Goal: Transaction & Acquisition: Purchase product/service

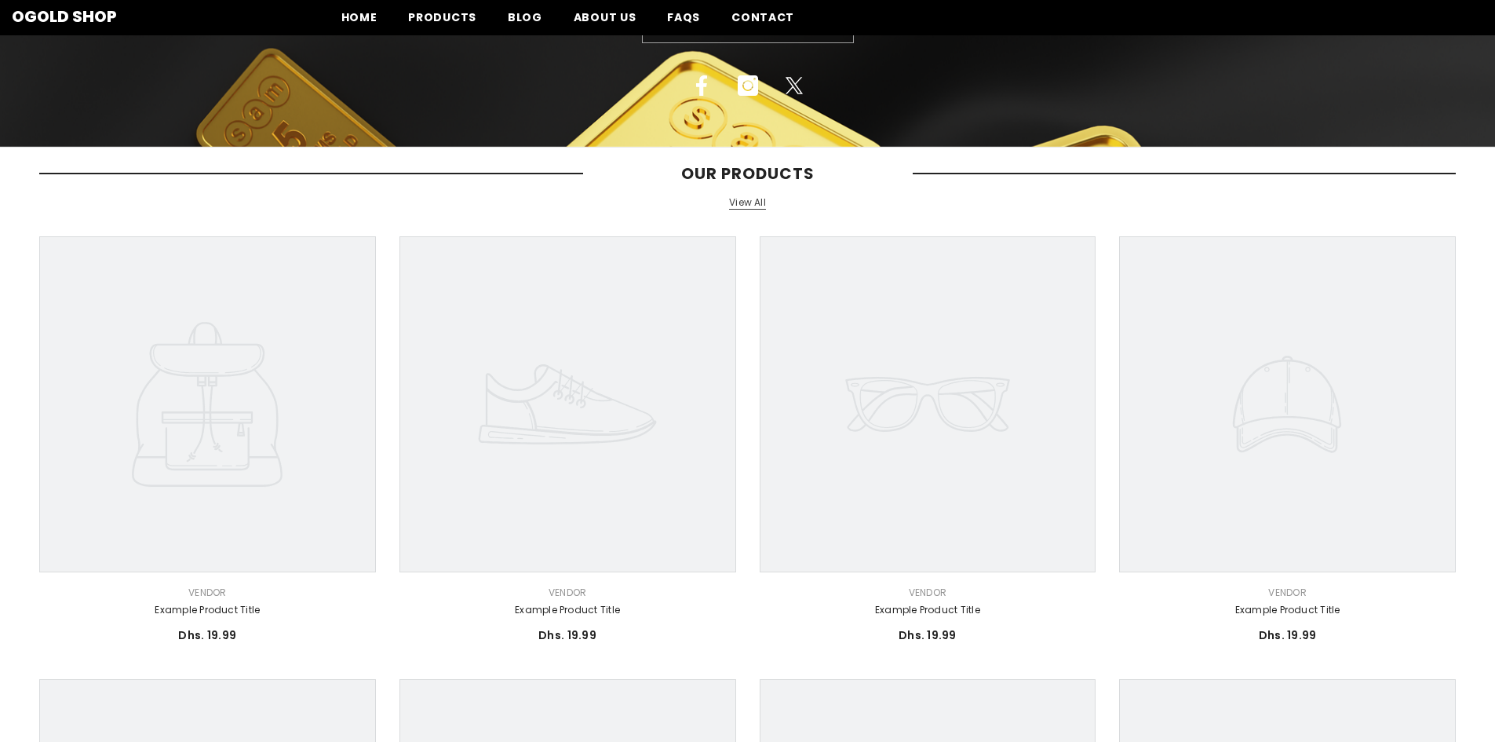
scroll to position [235, 0]
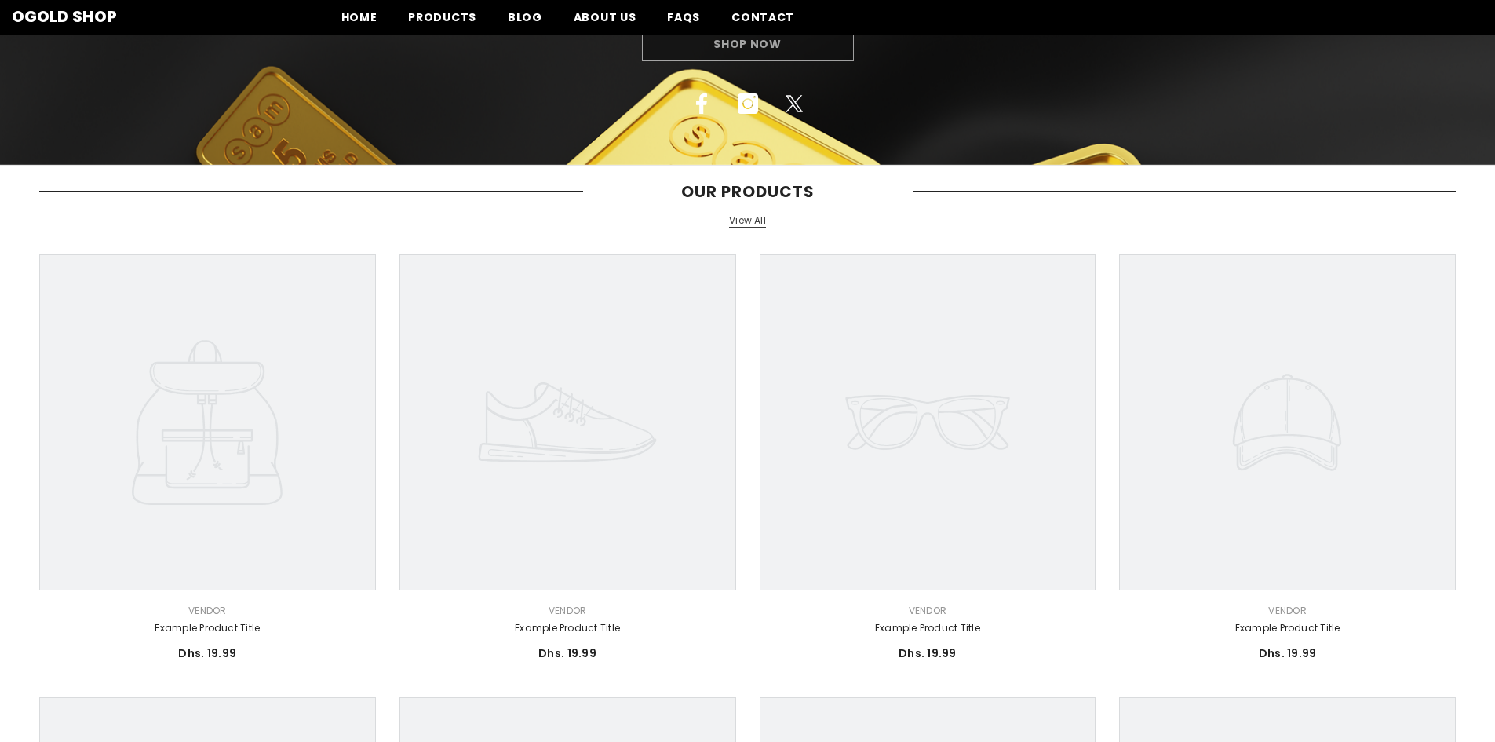
click at [747, 224] on link "View All" at bounding box center [747, 220] width 37 height 13
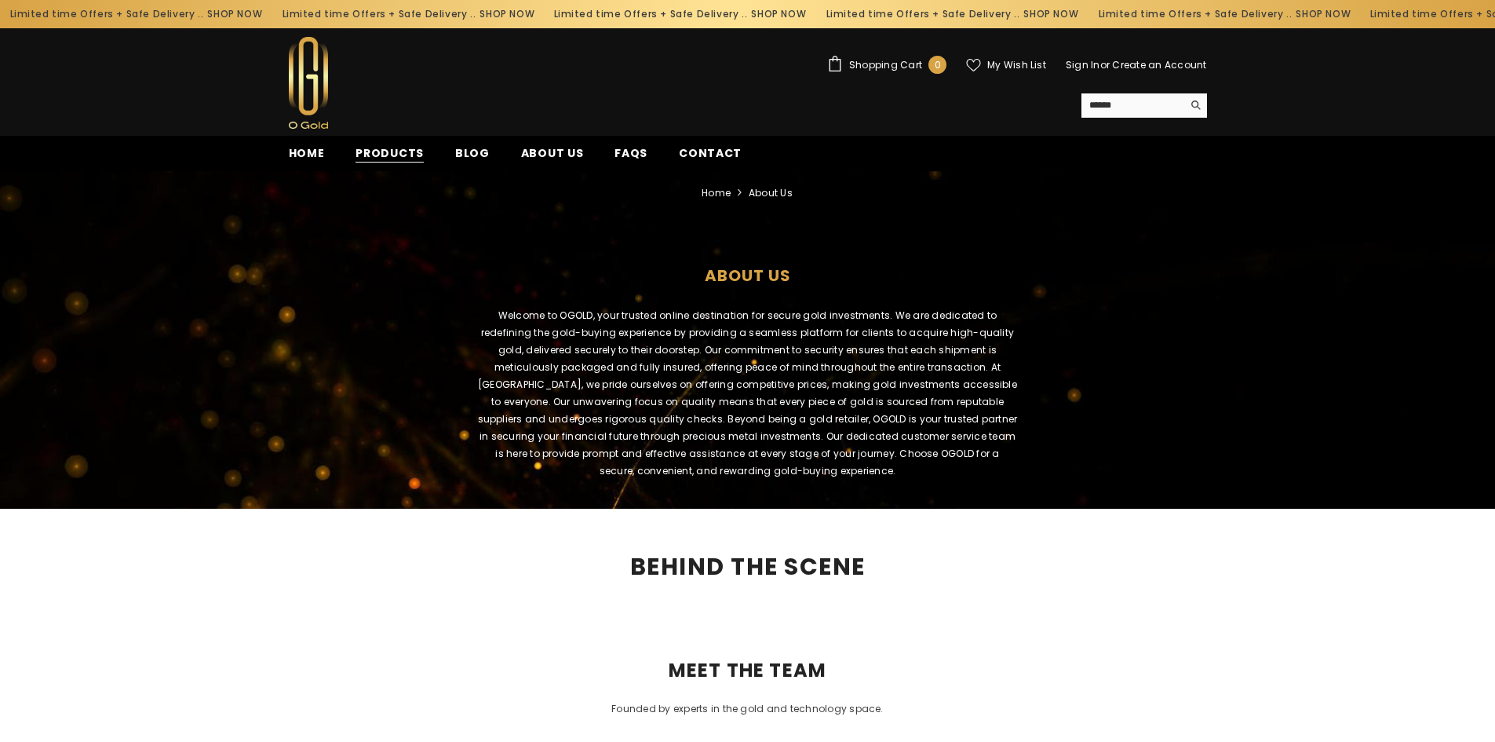
click at [380, 150] on span "Products" at bounding box center [390, 153] width 68 height 16
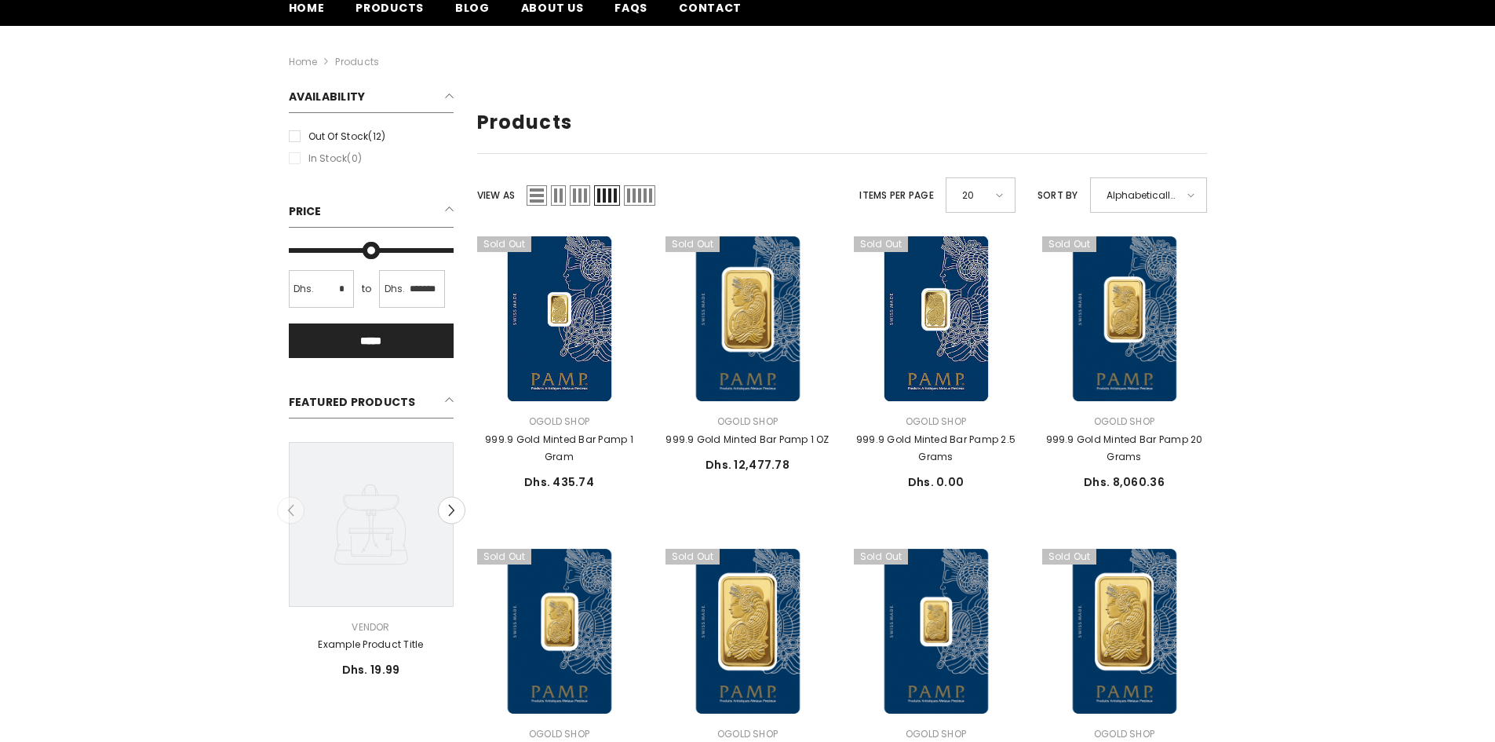
scroll to position [157, 0]
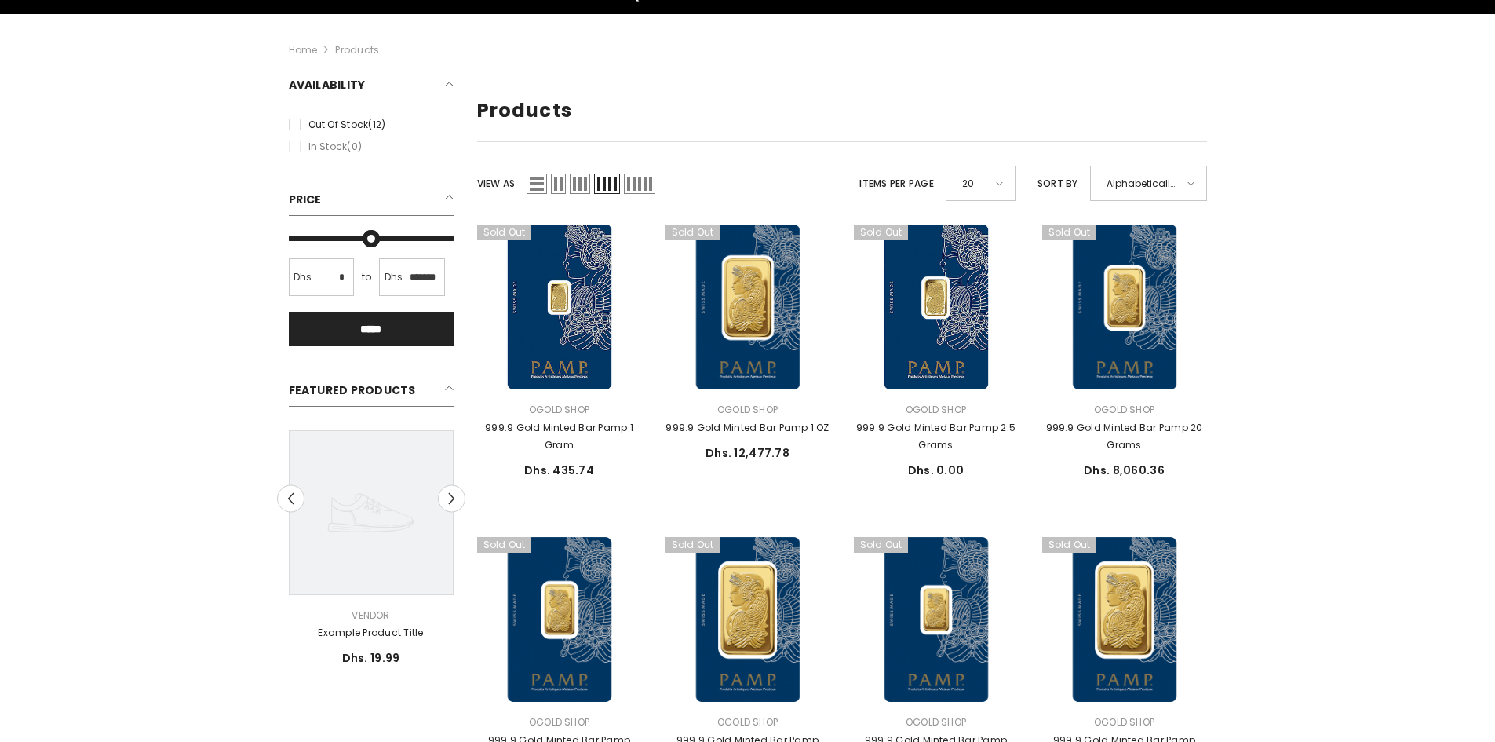
click at [295, 151] on li "In stock (0)" at bounding box center [371, 146] width 173 height 17
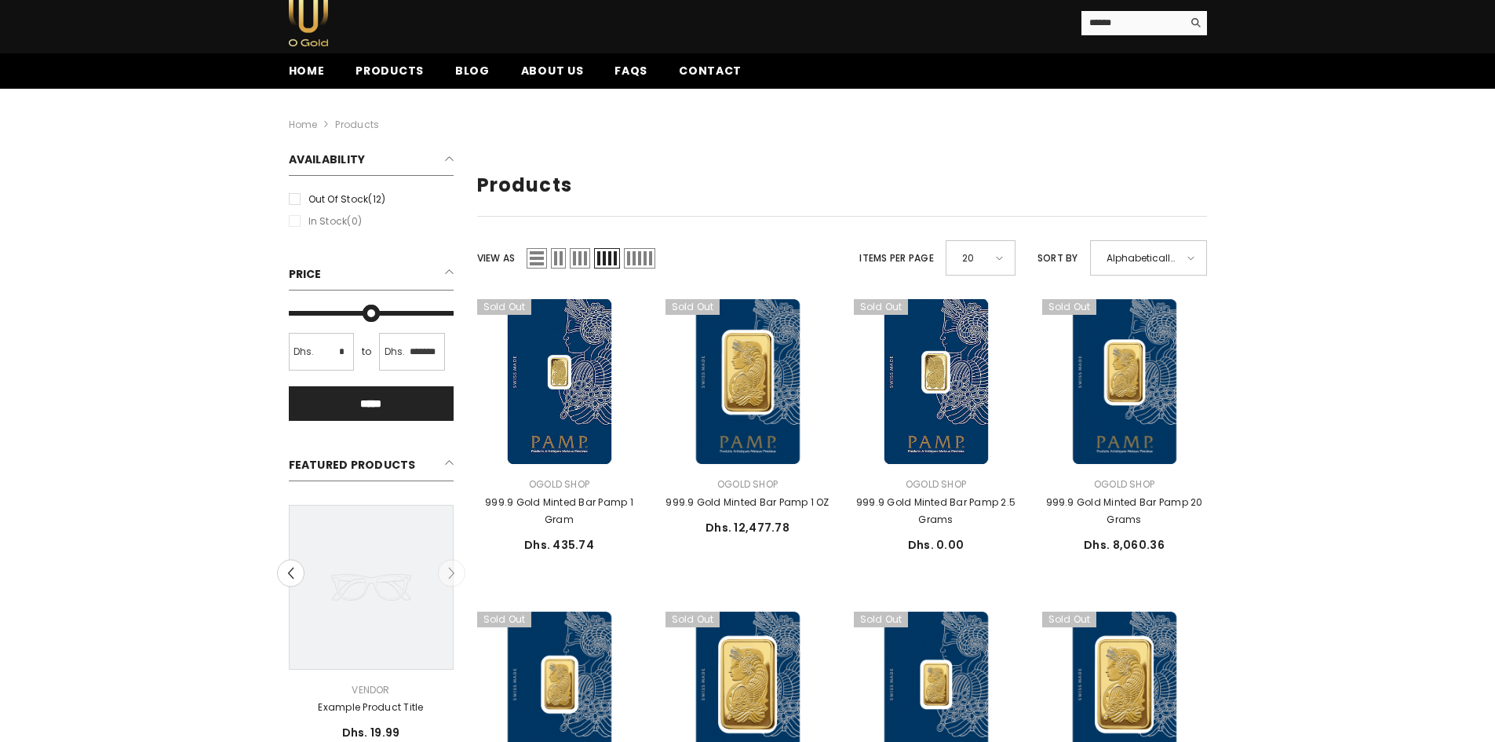
scroll to position [0, 0]
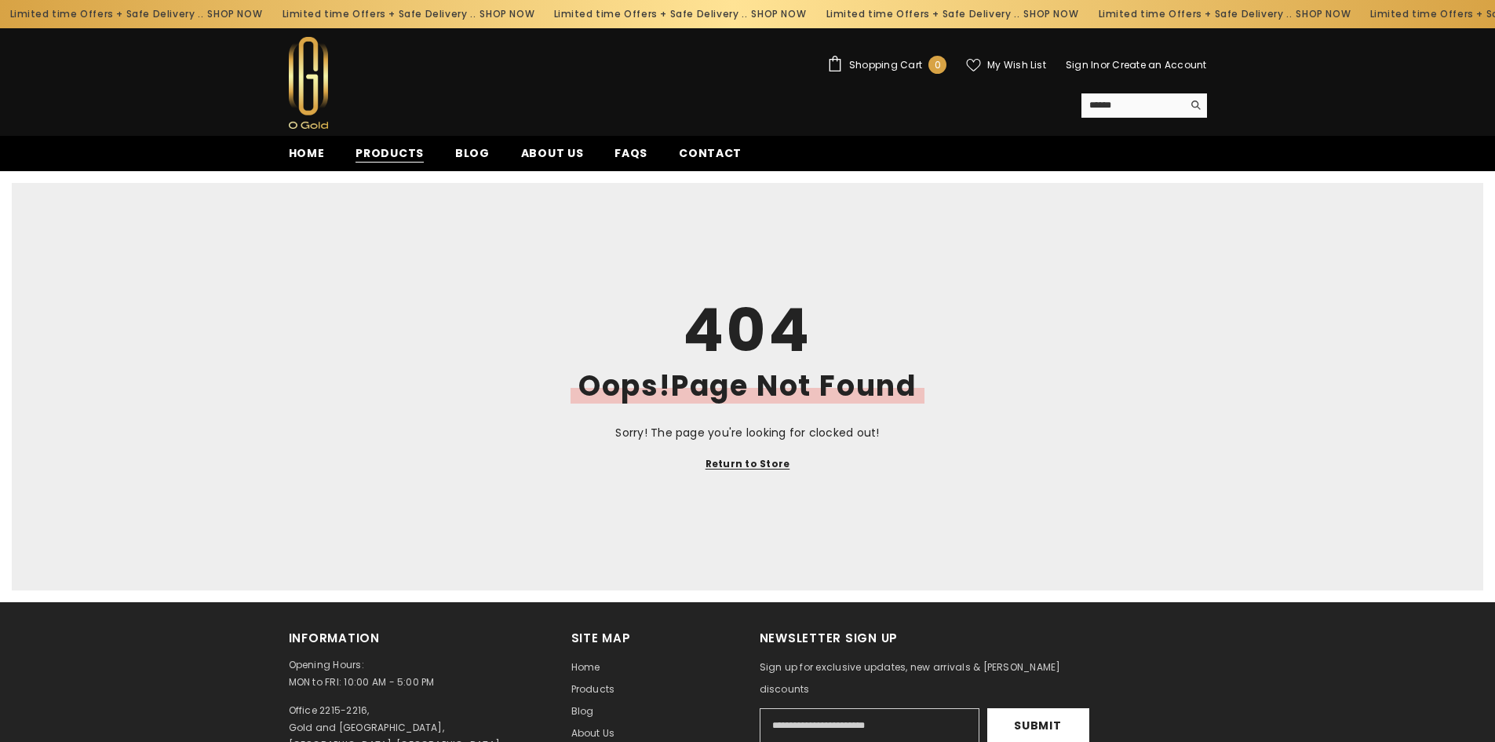
click at [399, 155] on span "Products" at bounding box center [390, 153] width 68 height 16
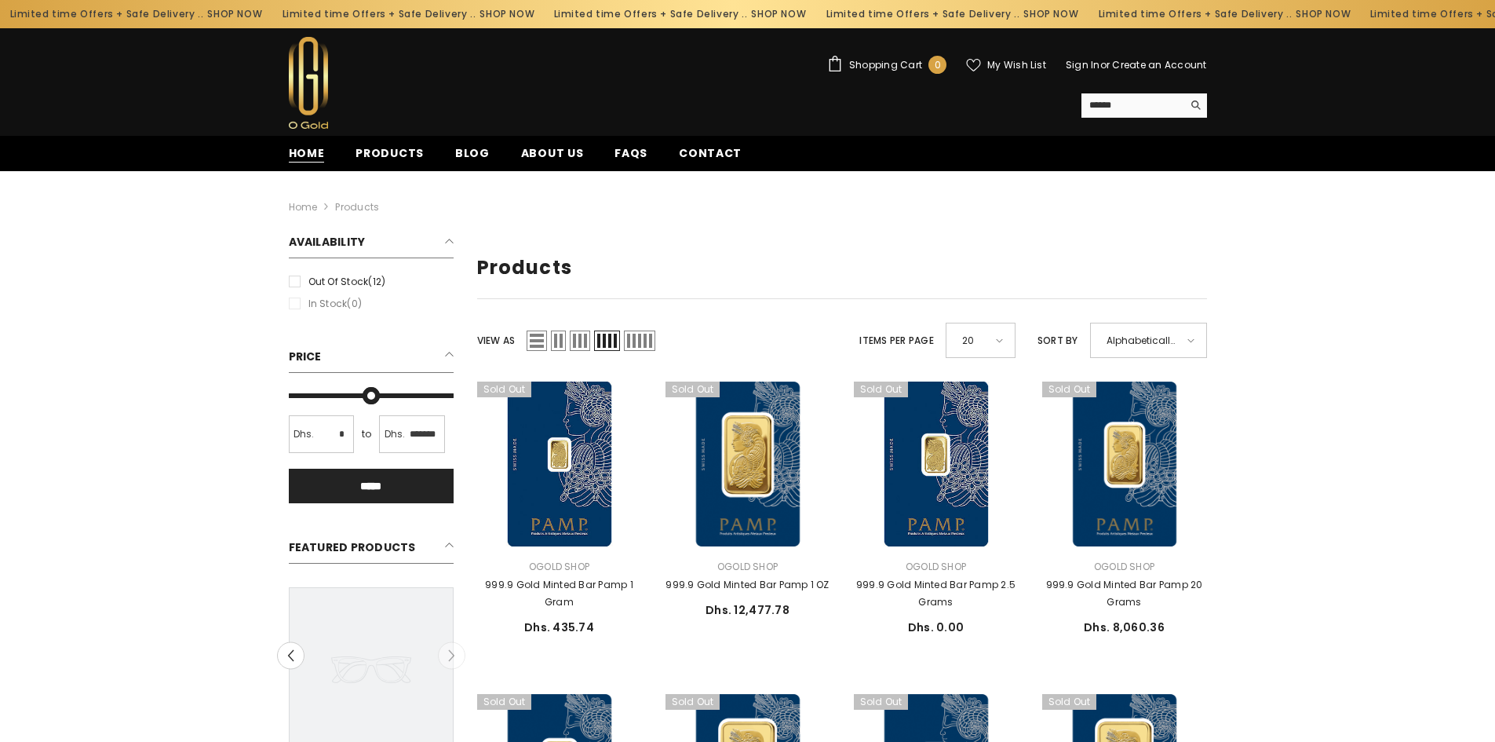
click at [315, 154] on span "Home" at bounding box center [307, 153] width 36 height 16
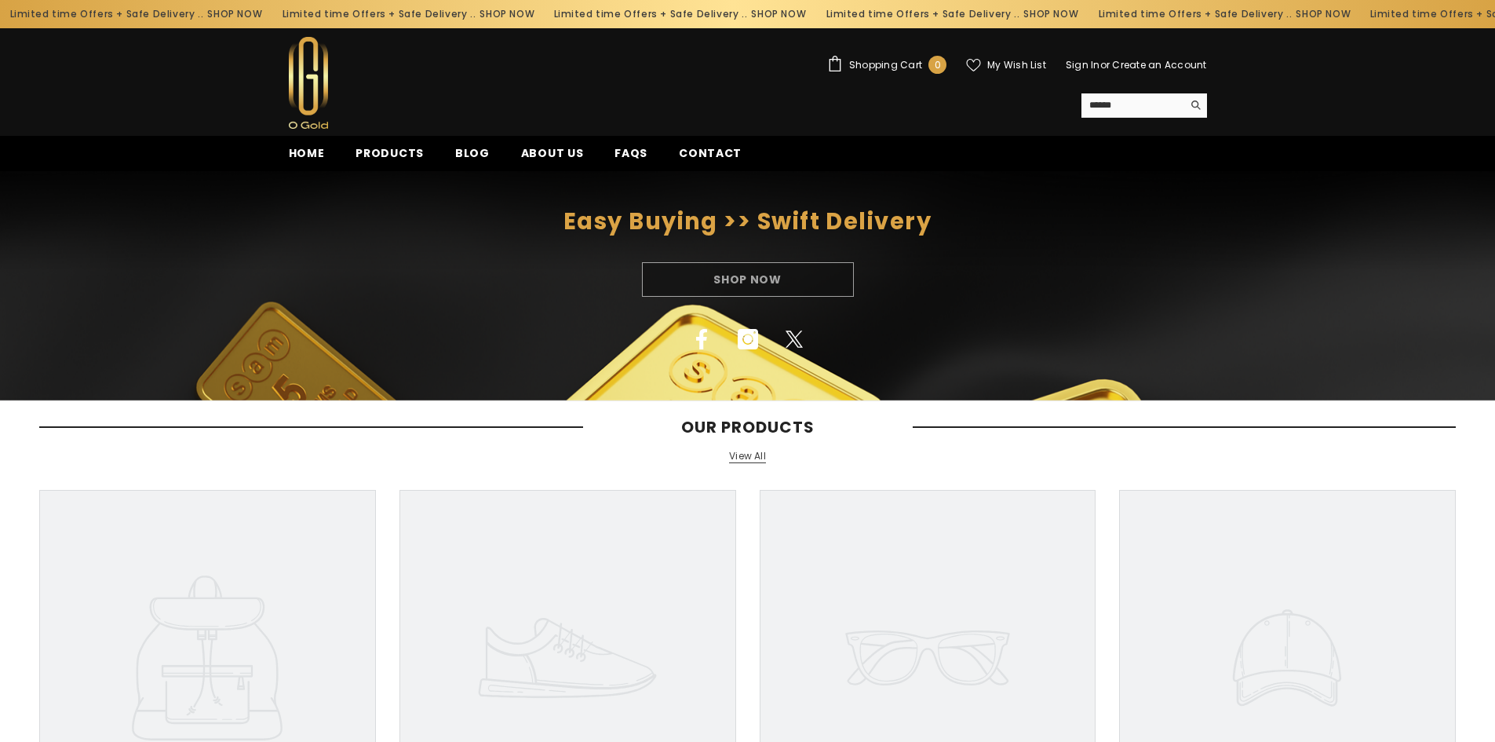
click at [748, 280] on div "Shop Now" at bounding box center [747, 279] width 1495 height 35
click at [713, 150] on span "Contact" at bounding box center [710, 153] width 63 height 16
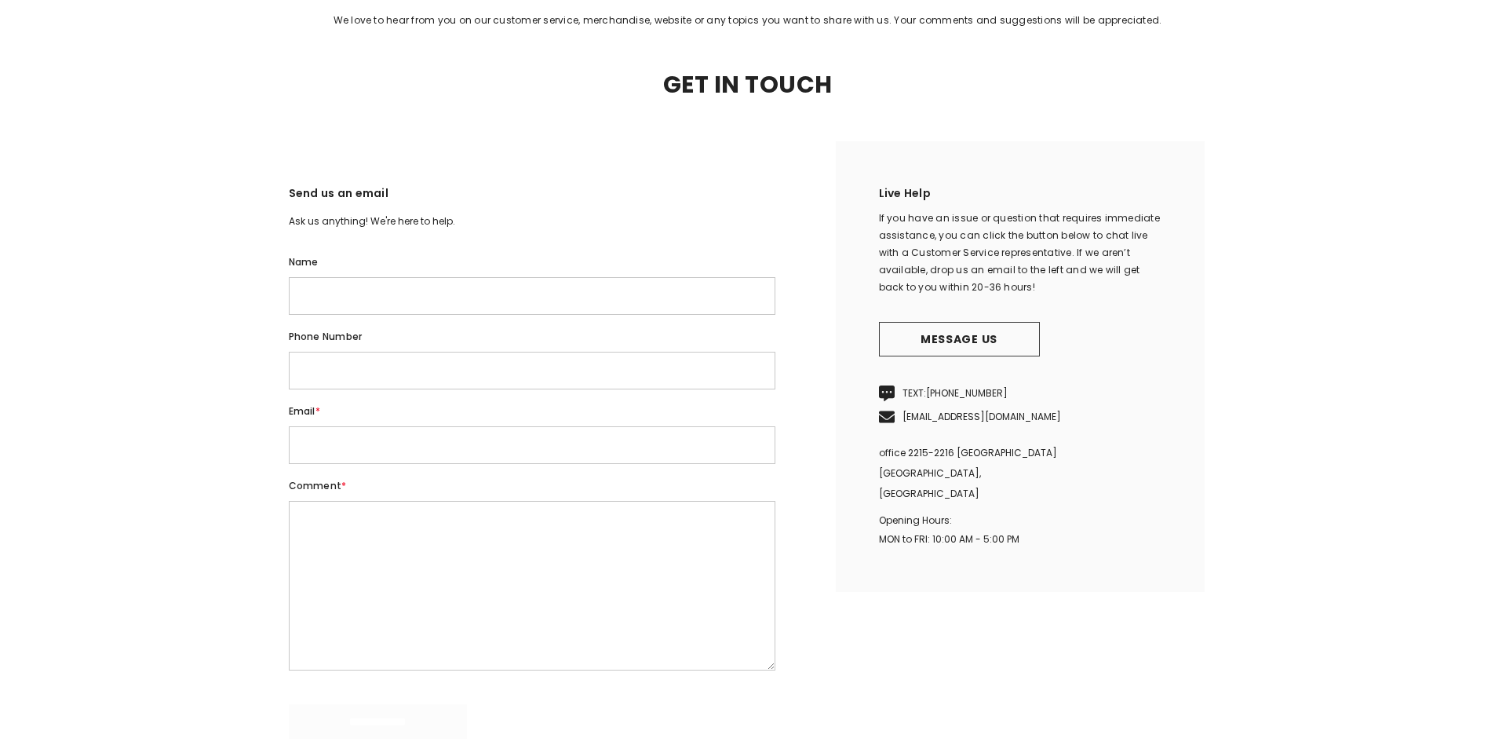
scroll to position [314, 0]
